Goal: Check status: Check status

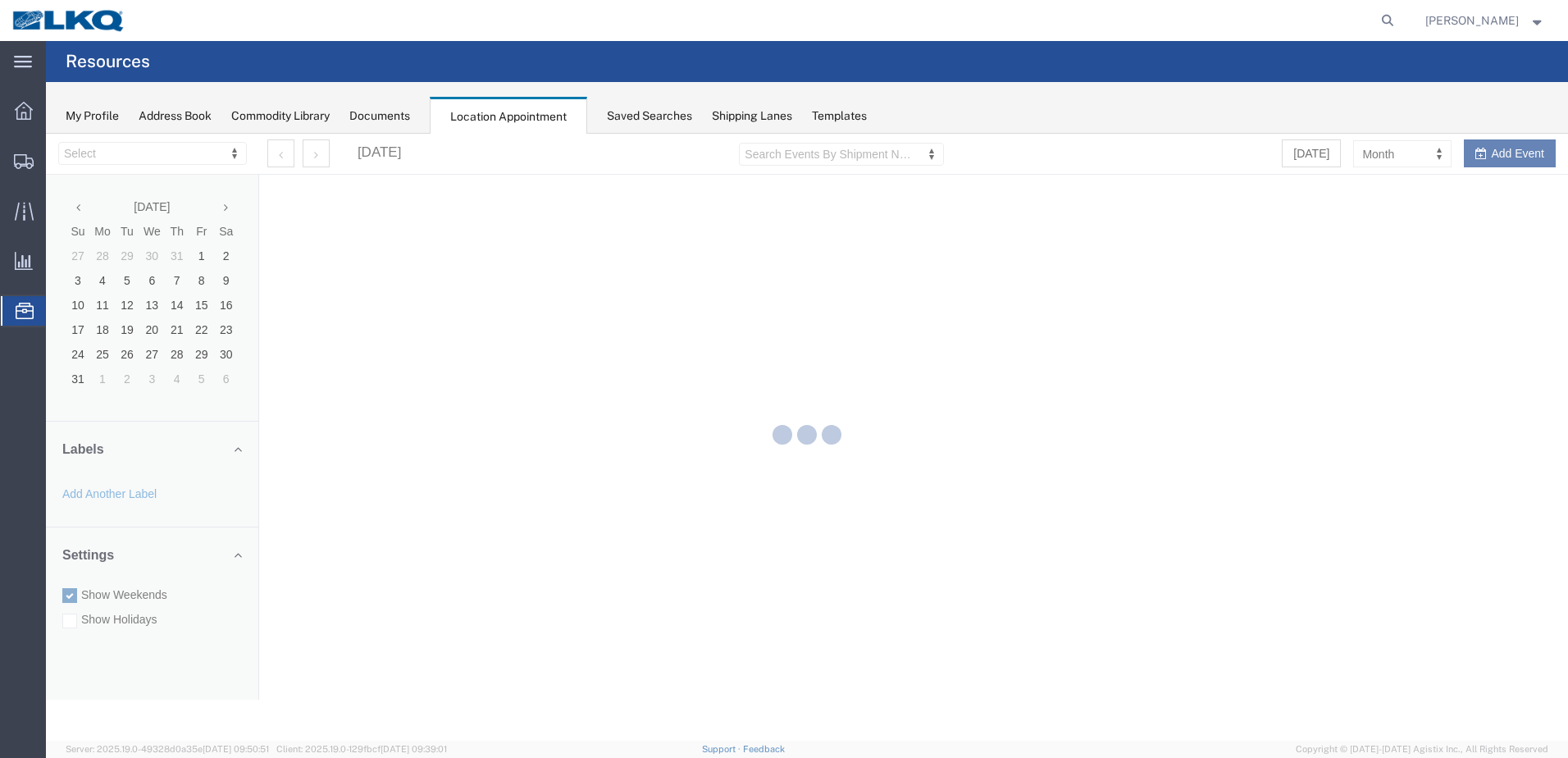
select select "28018"
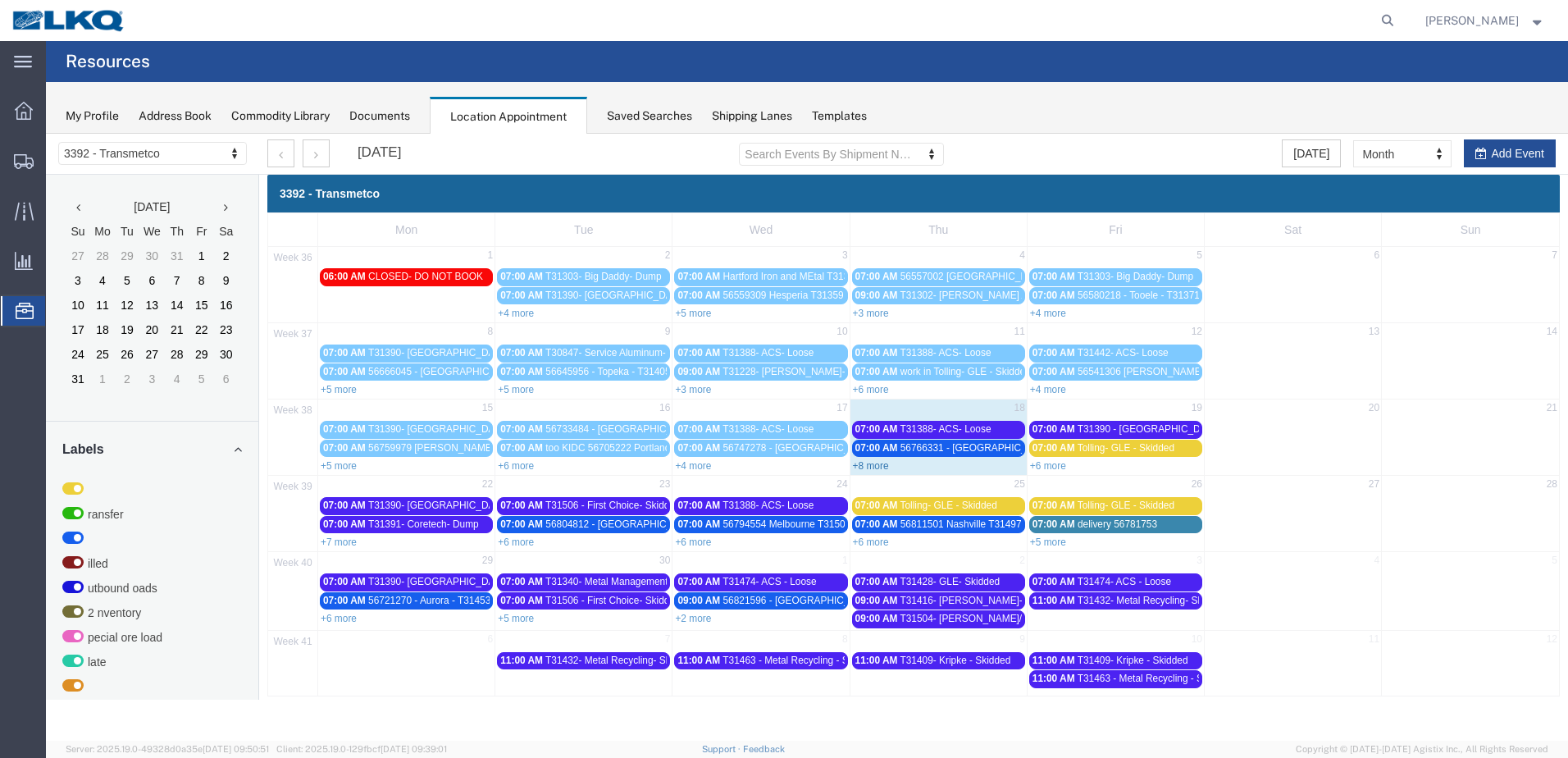
click at [873, 466] on link "+8 more" at bounding box center [871, 466] width 36 height 11
click at [878, 470] on link "+8 more" at bounding box center [871, 466] width 36 height 11
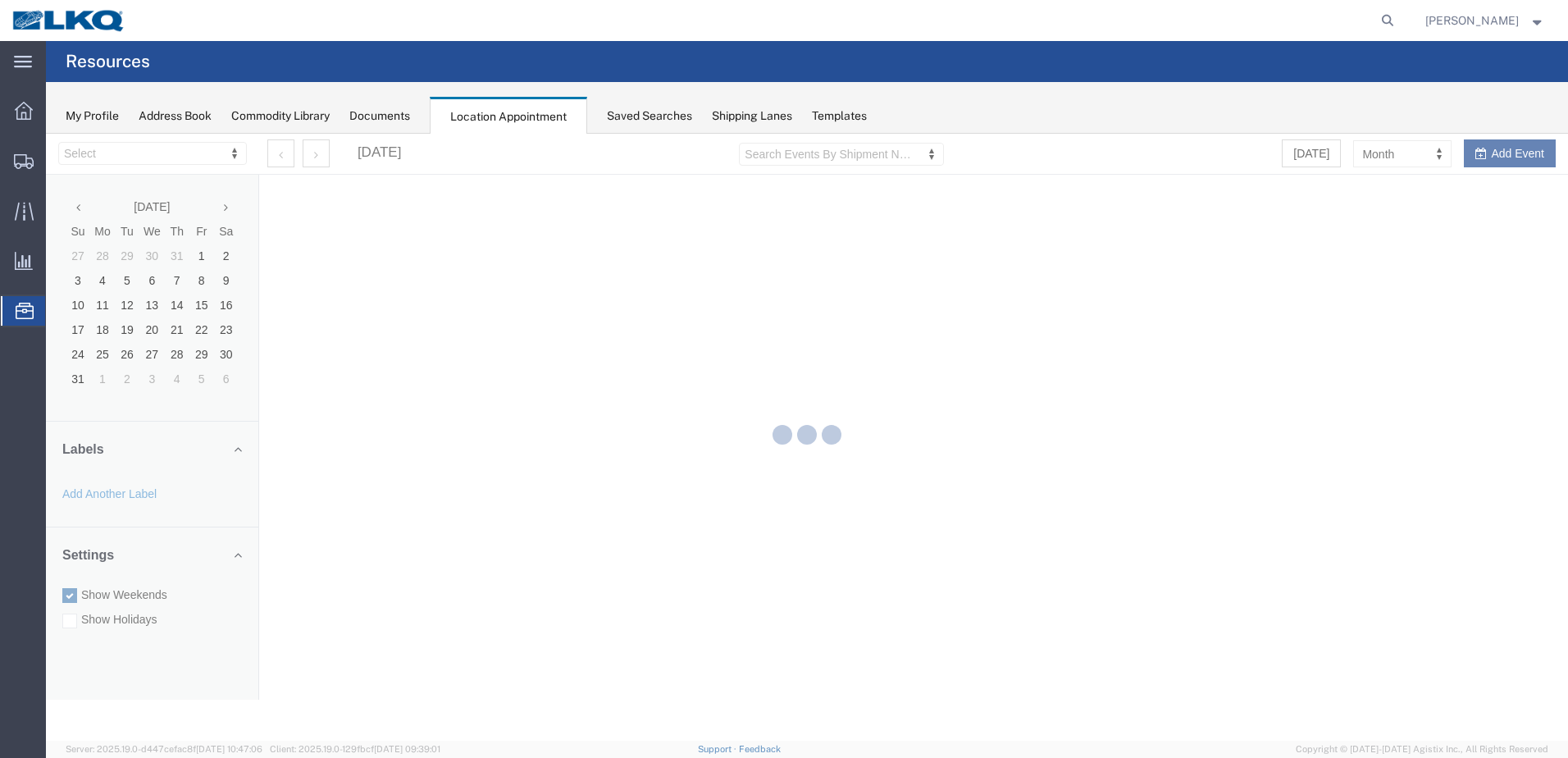
select select "28018"
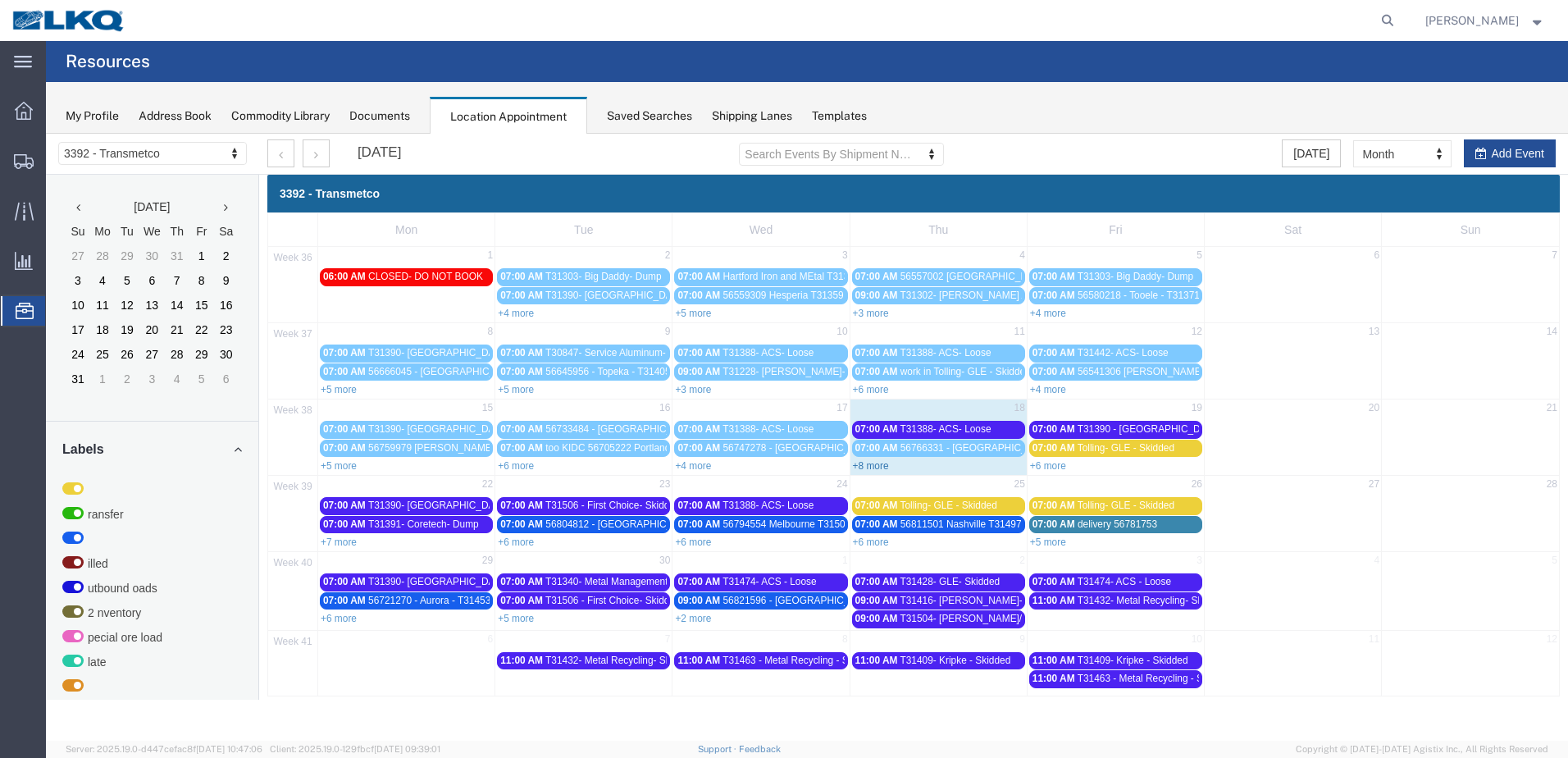
click at [875, 464] on link "+8 more" at bounding box center [871, 466] width 36 height 11
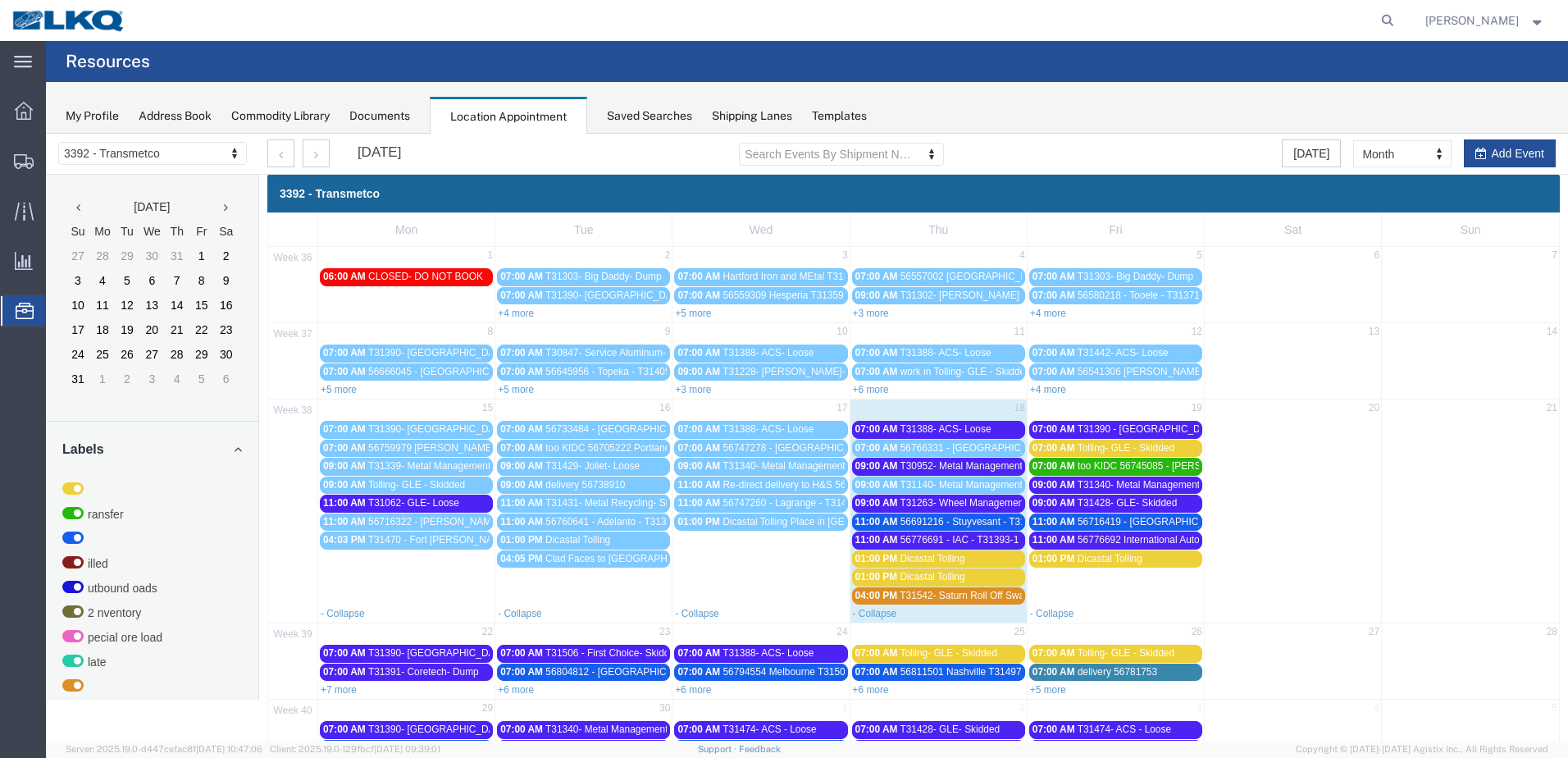
click at [866, 469] on span "09:00 AM" at bounding box center [876, 466] width 43 height 11
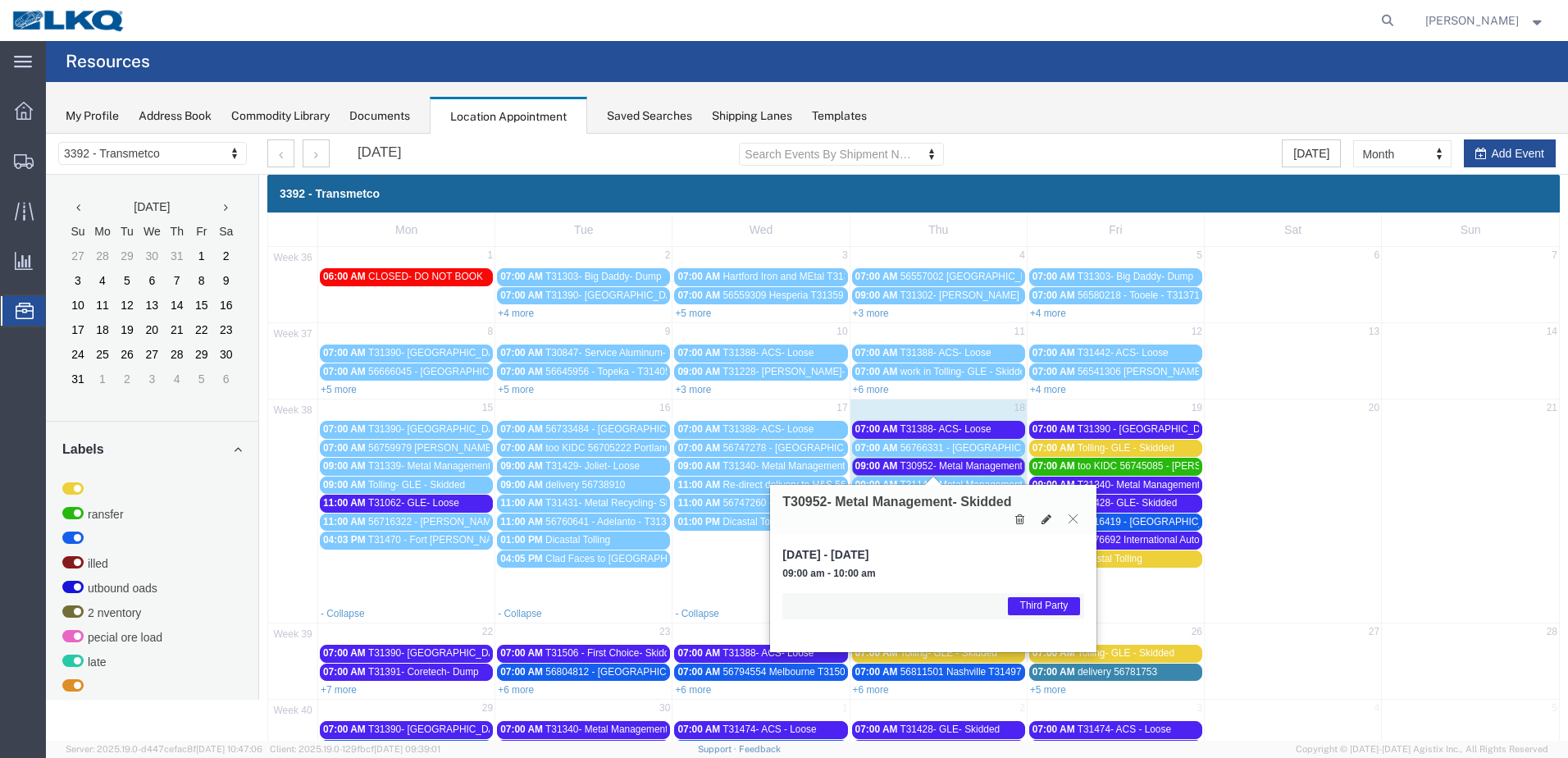
click at [1075, 518] on icon at bounding box center [1073, 518] width 9 height 10
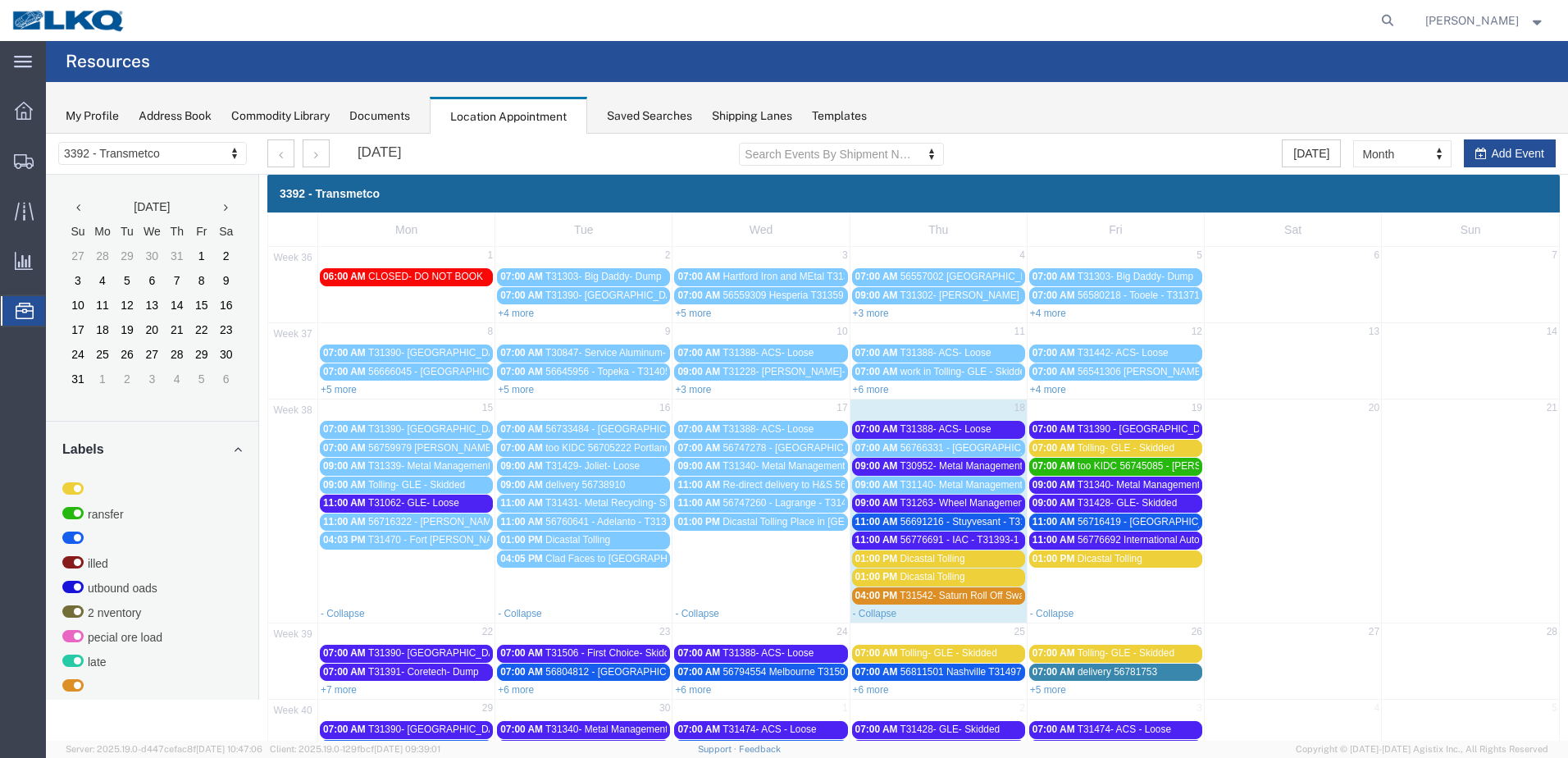
click at [944, 507] on span "T31263- Wheel Management- Skidded" at bounding box center [983, 503] width 167 height 11
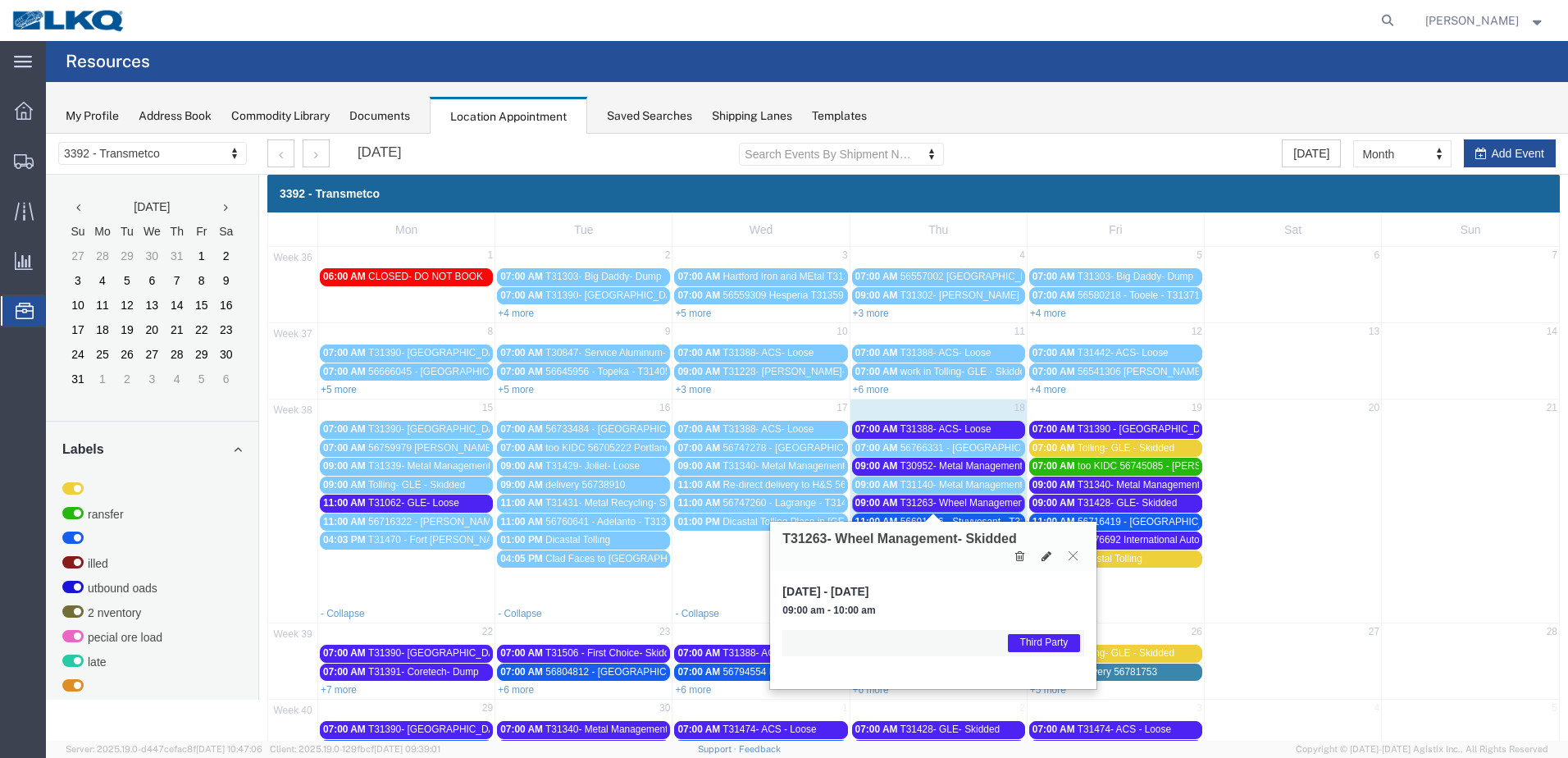
click at [1078, 559] on button at bounding box center [1073, 556] width 22 height 16
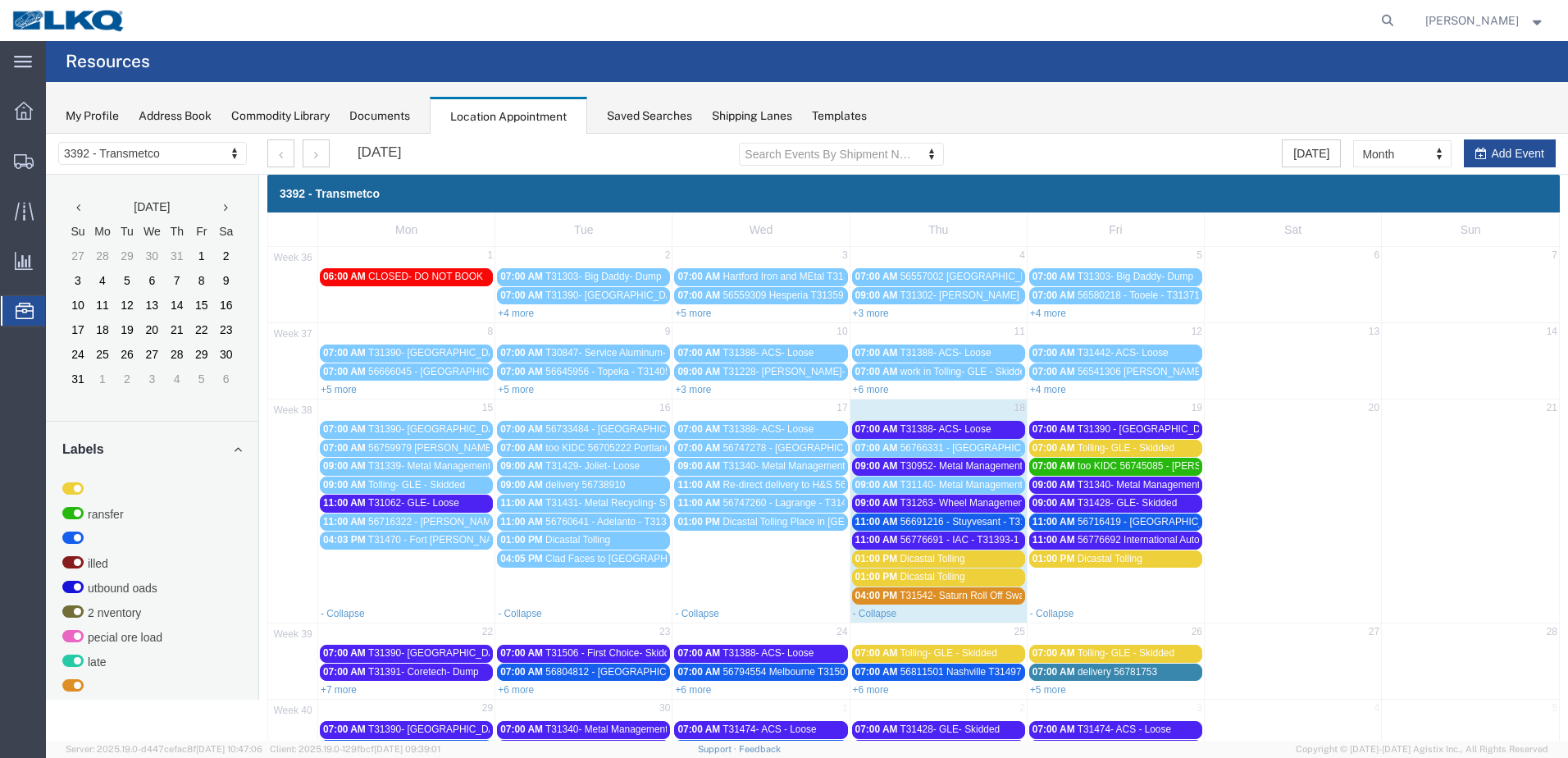
click at [968, 538] on span "56776691 - IAC - T31393-1 - Palletized" at bounding box center [985, 540] width 170 height 11
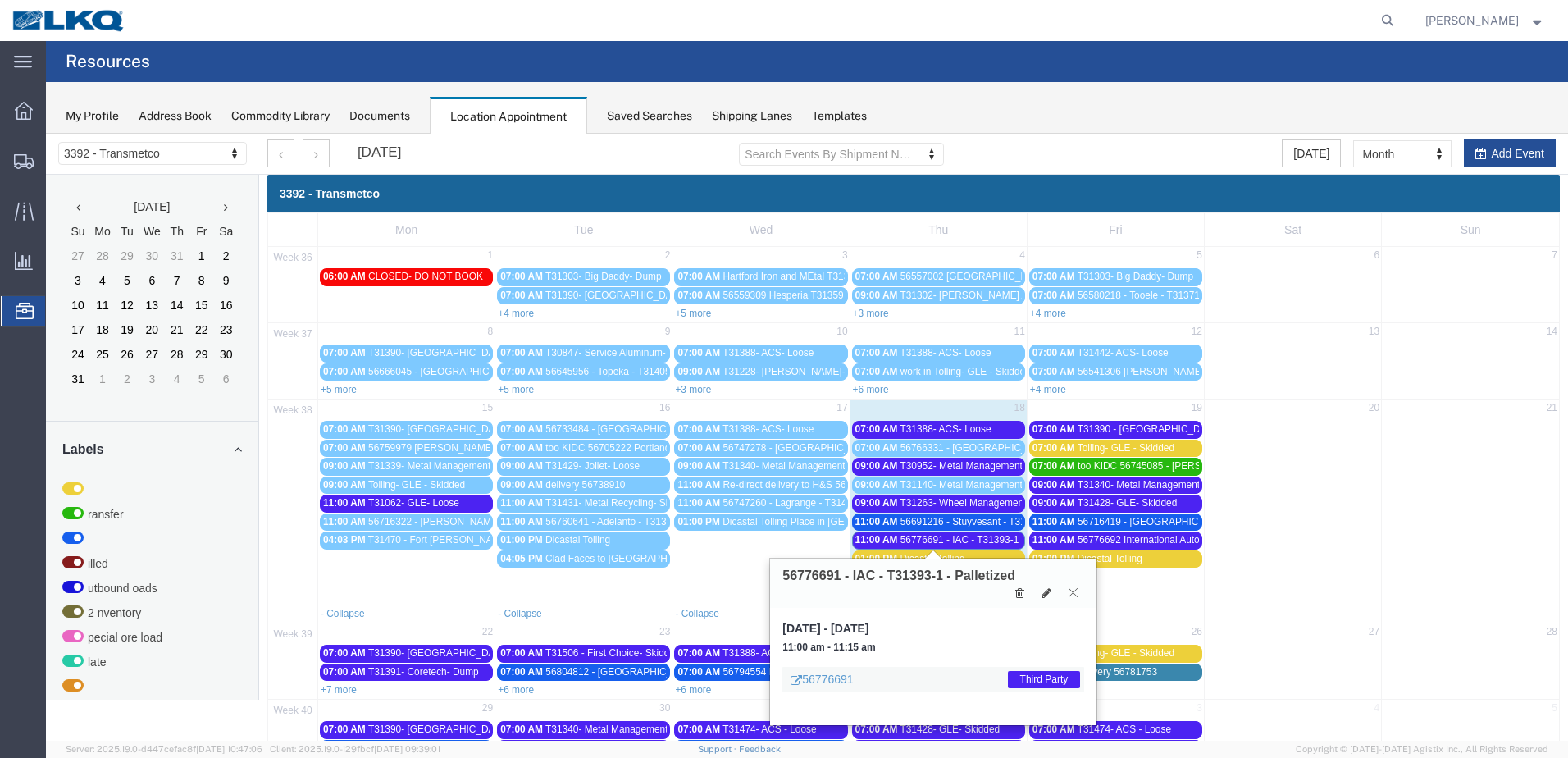
click at [1070, 596] on icon at bounding box center [1073, 592] width 9 height 10
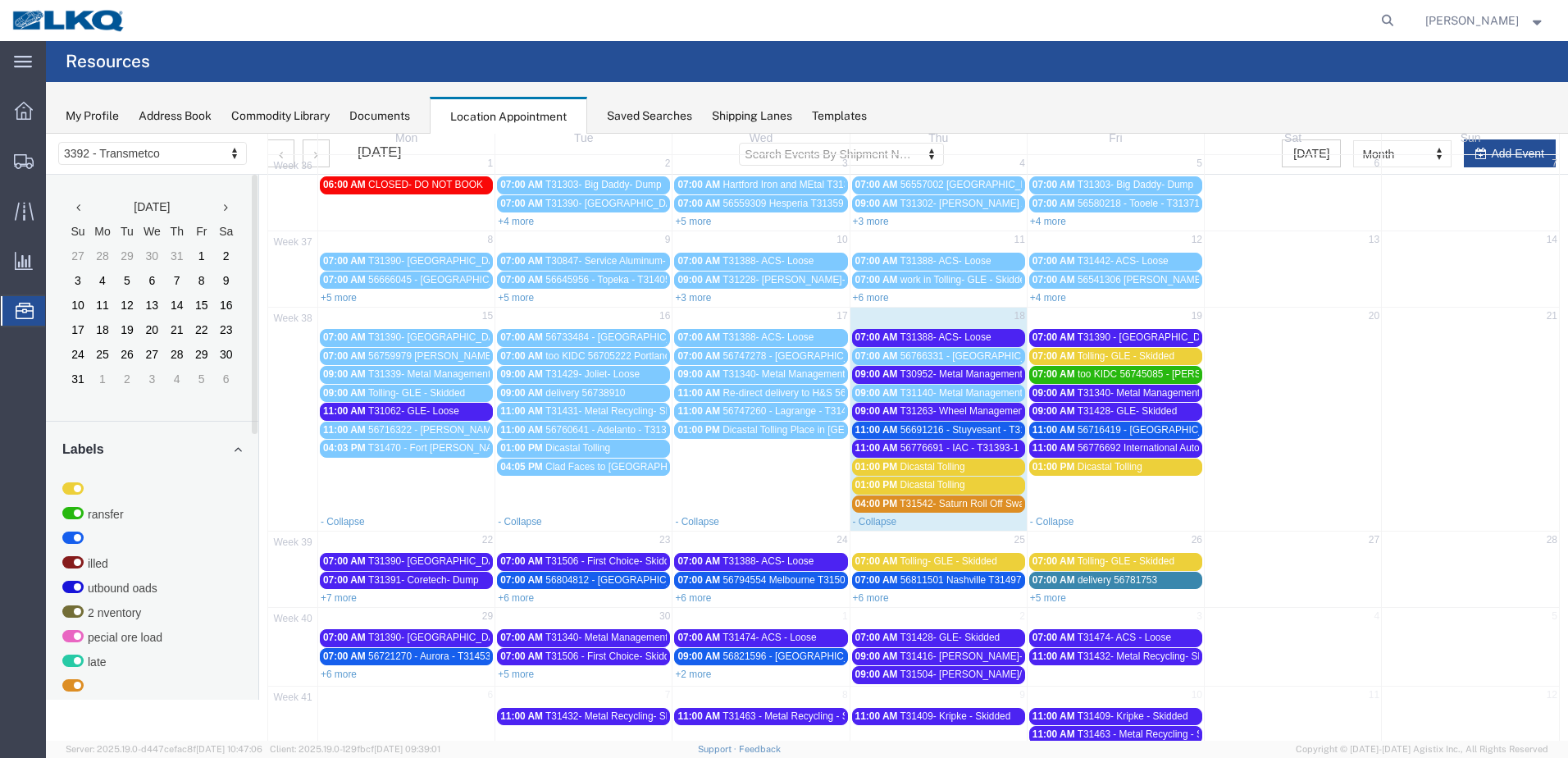
scroll to position [121, 0]
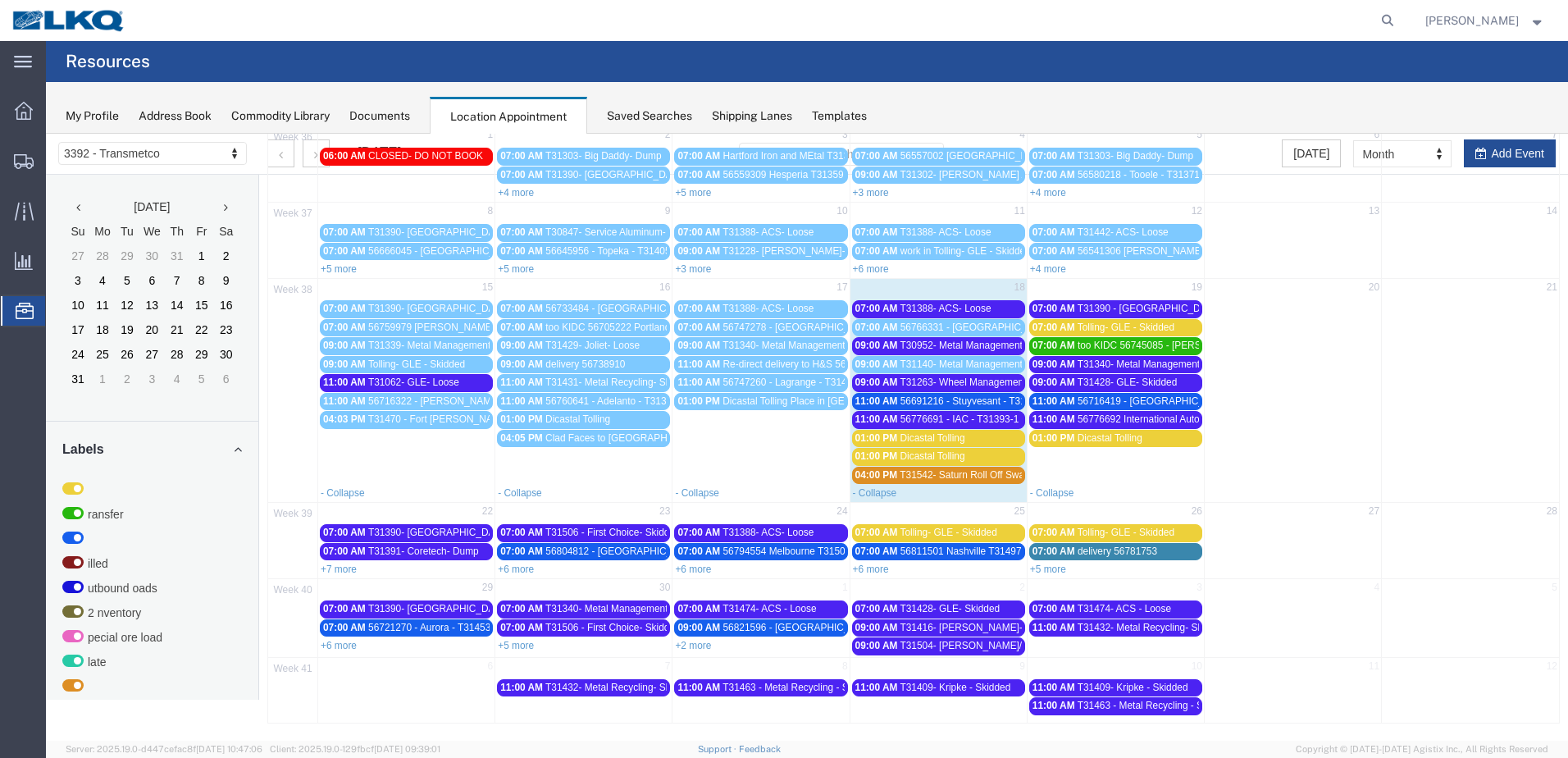
click at [695, 643] on link "+2 more" at bounding box center [693, 646] width 36 height 11
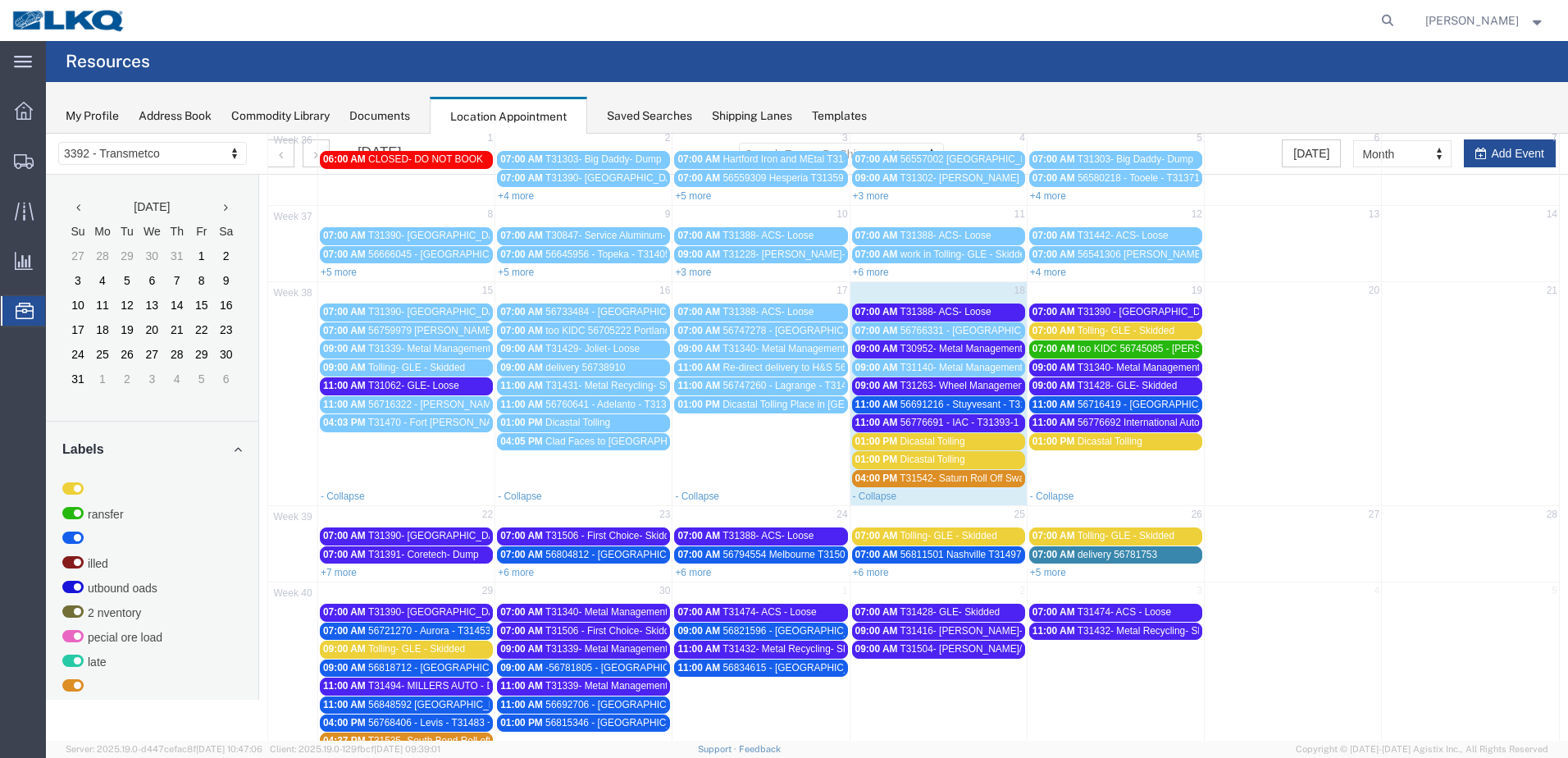
scroll to position [229, 0]
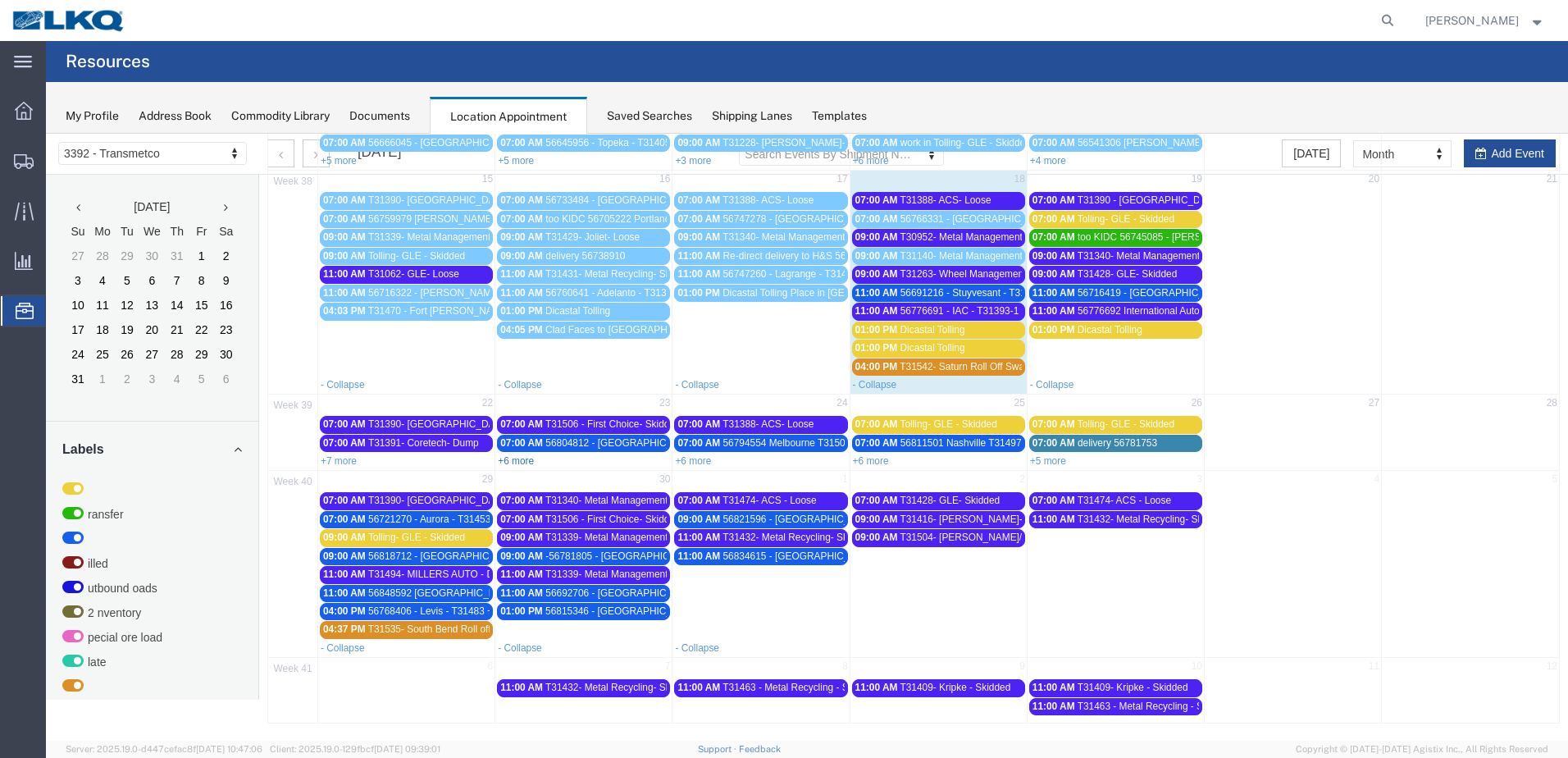
click at [512, 457] on link "+6 more" at bounding box center [516, 461] width 36 height 11
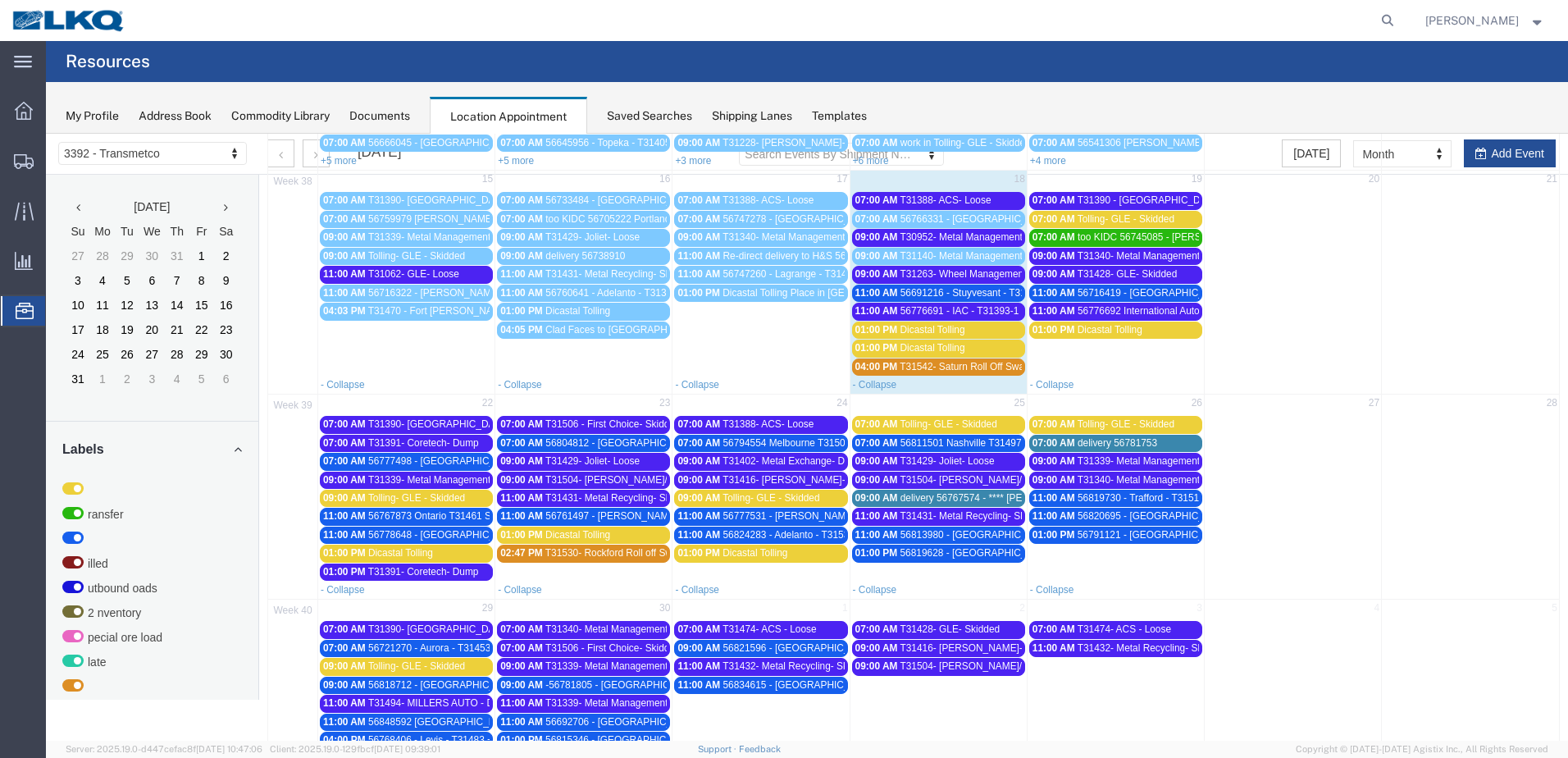
click at [1107, 441] on span "delivery 56781753" at bounding box center [1117, 443] width 80 height 11
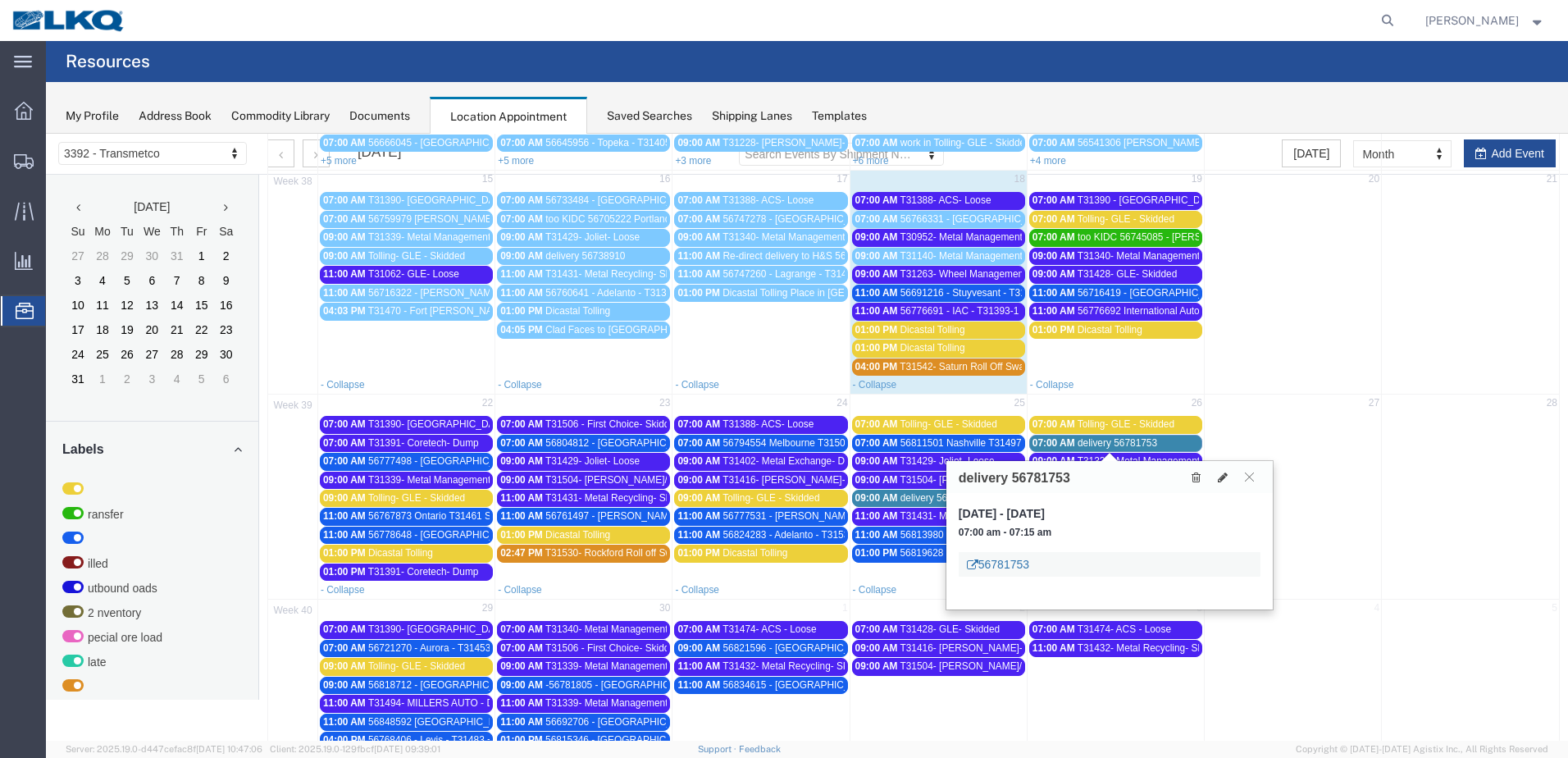
click at [1007, 559] on link "56781753" at bounding box center [997, 564] width 62 height 17
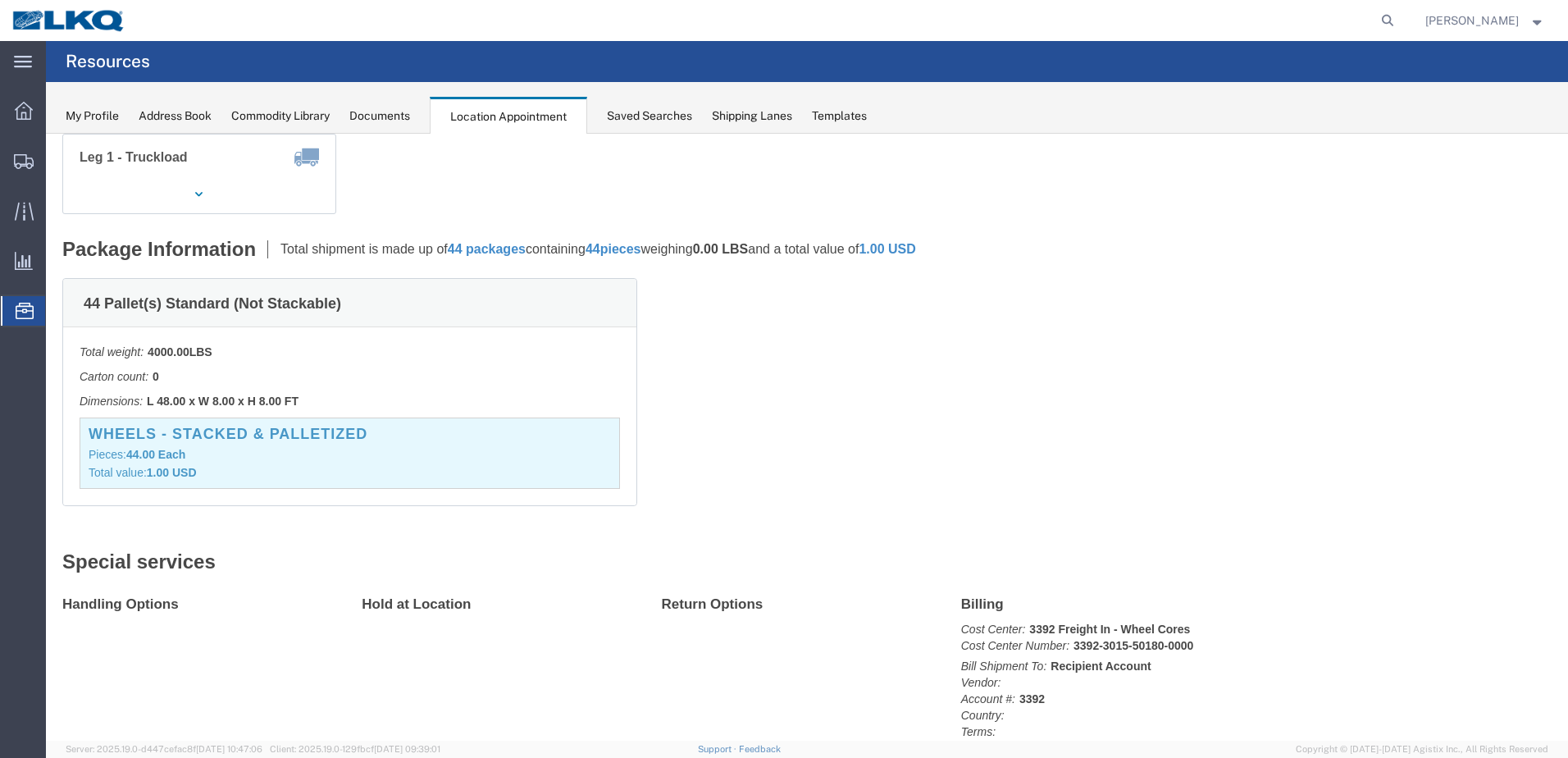
scroll to position [0, 0]
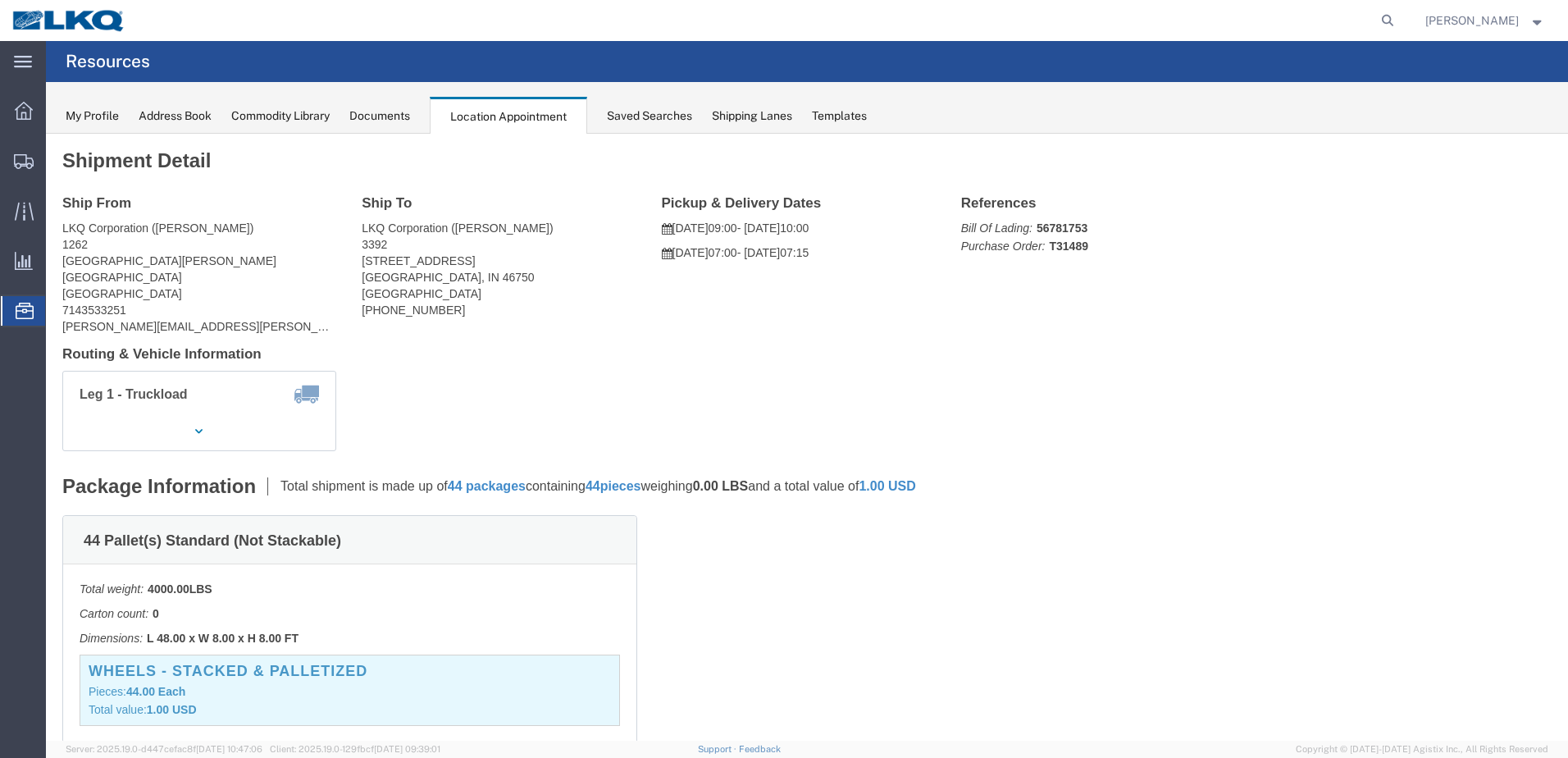
click at [30, 312] on icon at bounding box center [24, 311] width 18 height 17
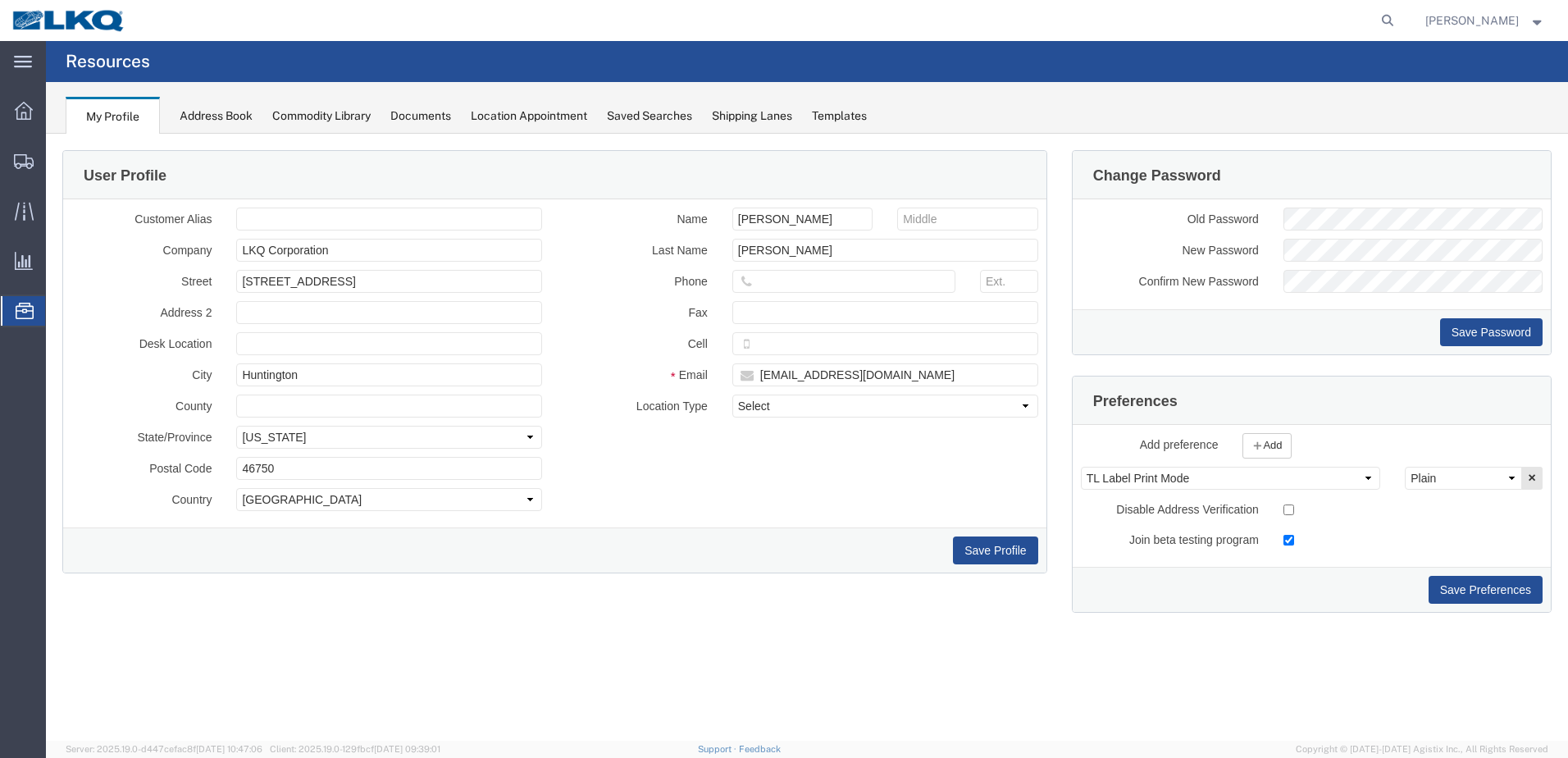
click at [529, 114] on div "Location Appointment" at bounding box center [529, 116] width 117 height 18
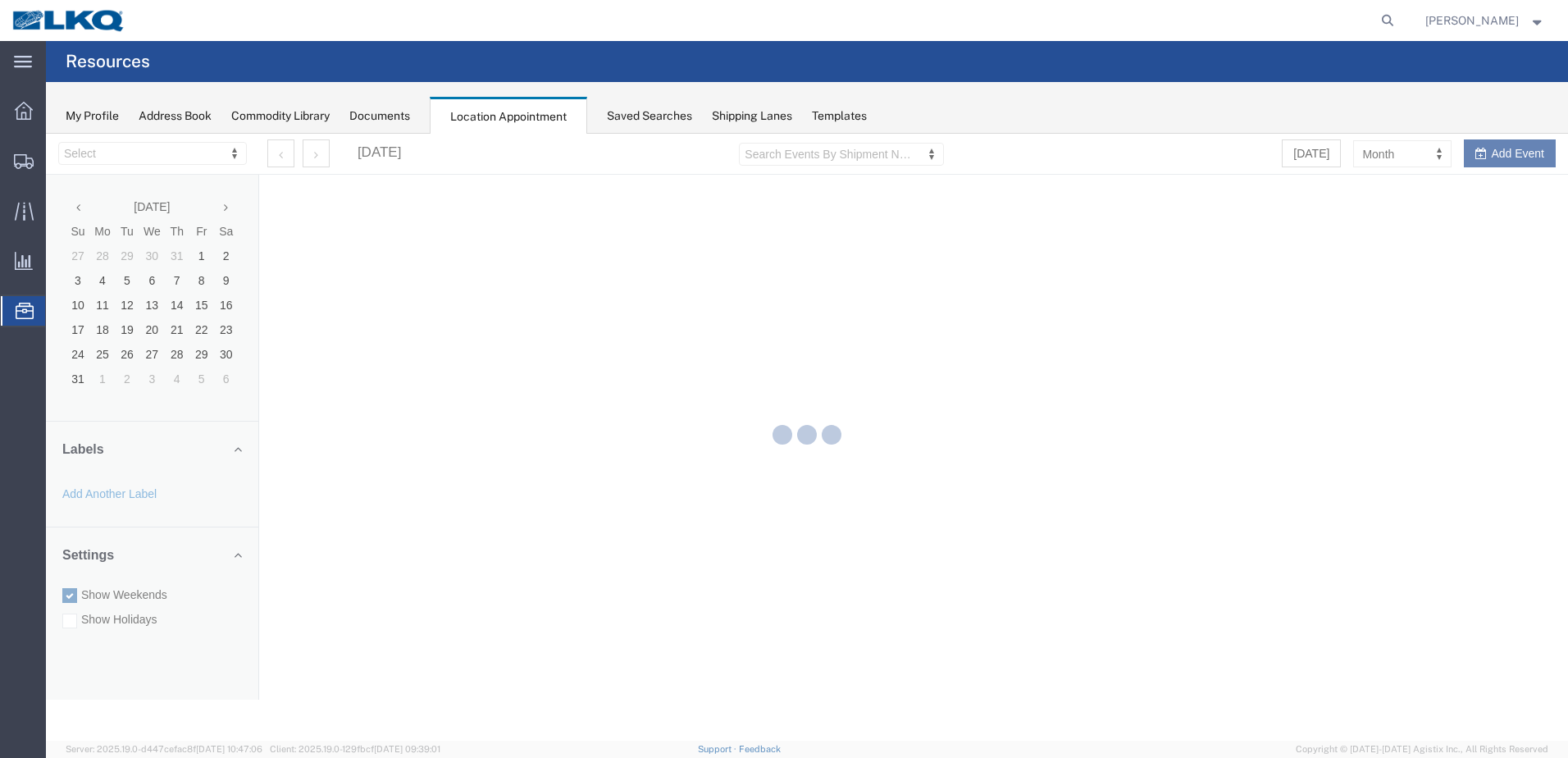
select select "28018"
